Goal: Register for event/course

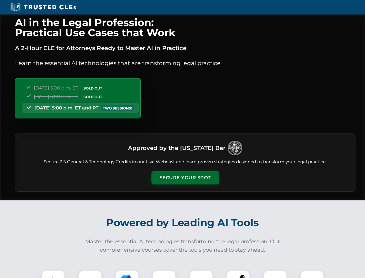
click at [185, 178] on button "Secure Your Spot" at bounding box center [185, 177] width 68 height 13
click at [53, 274] on img at bounding box center [53, 281] width 17 height 17
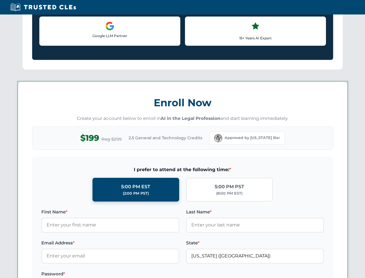
click at [127, 274] on label "Password *" at bounding box center [110, 273] width 138 height 7
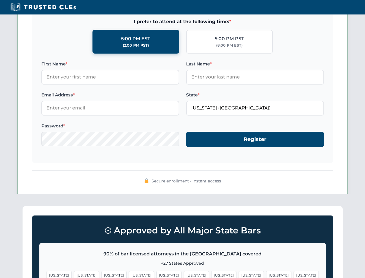
click at [266, 274] on span "[US_STATE]" at bounding box center [278, 275] width 25 height 8
